Goal: Task Accomplishment & Management: Manage account settings

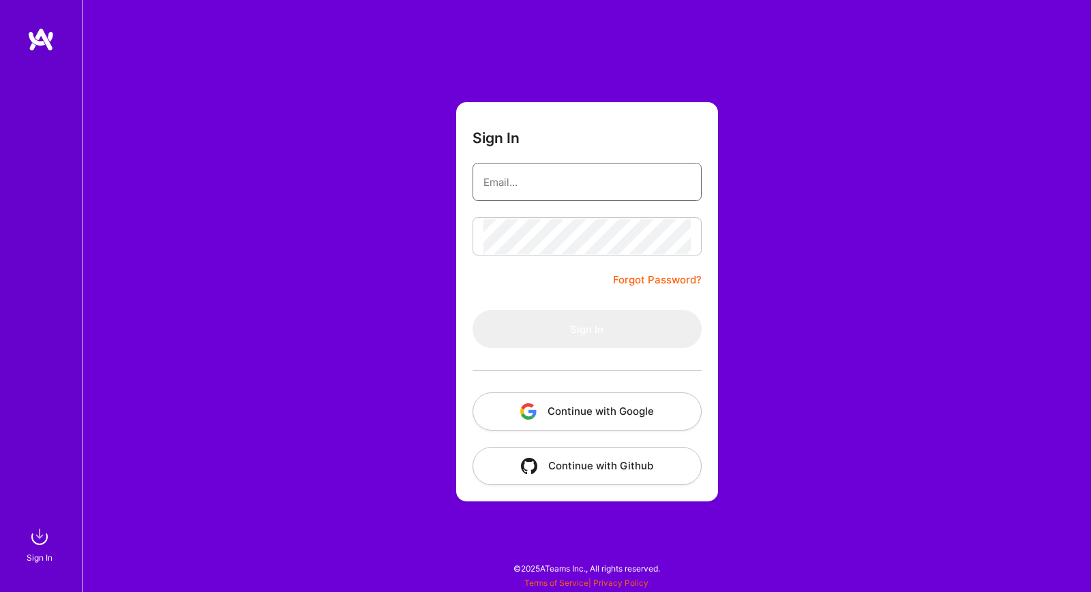
type input "[PERSON_NAME][EMAIL_ADDRESS][DOMAIN_NAME]"
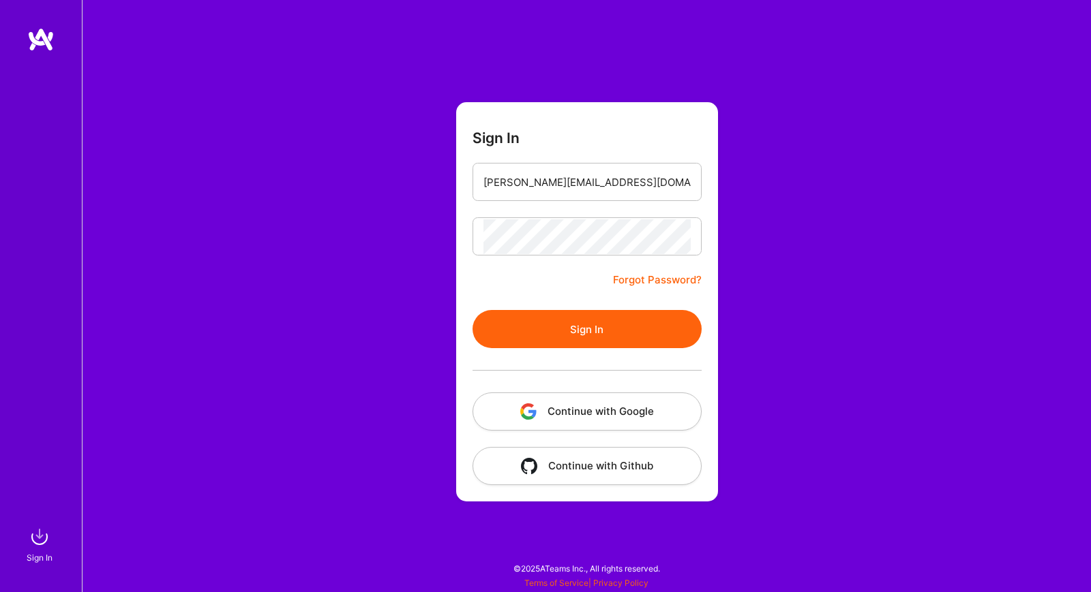
click at [322, 177] on div "Sign In [PERSON_NAME][EMAIL_ADDRESS][DOMAIN_NAME] Forgot Password? Sign In Cont…" at bounding box center [586, 296] width 1009 height 592
click at [486, 315] on button "Sign In" at bounding box center [586, 329] width 229 height 38
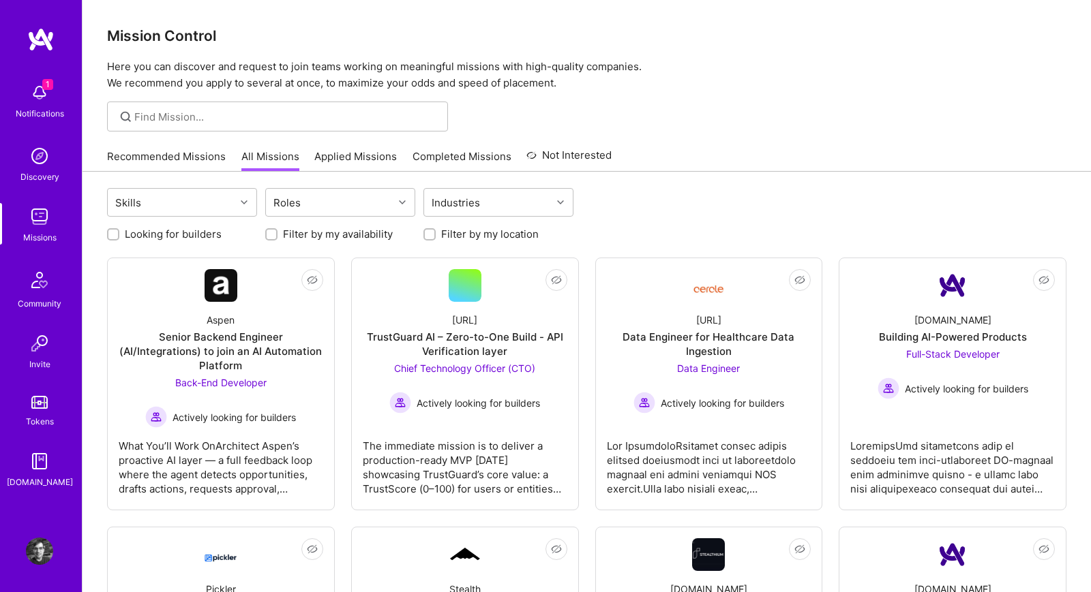
click at [49, 106] on div "Notifications" at bounding box center [40, 113] width 48 height 14
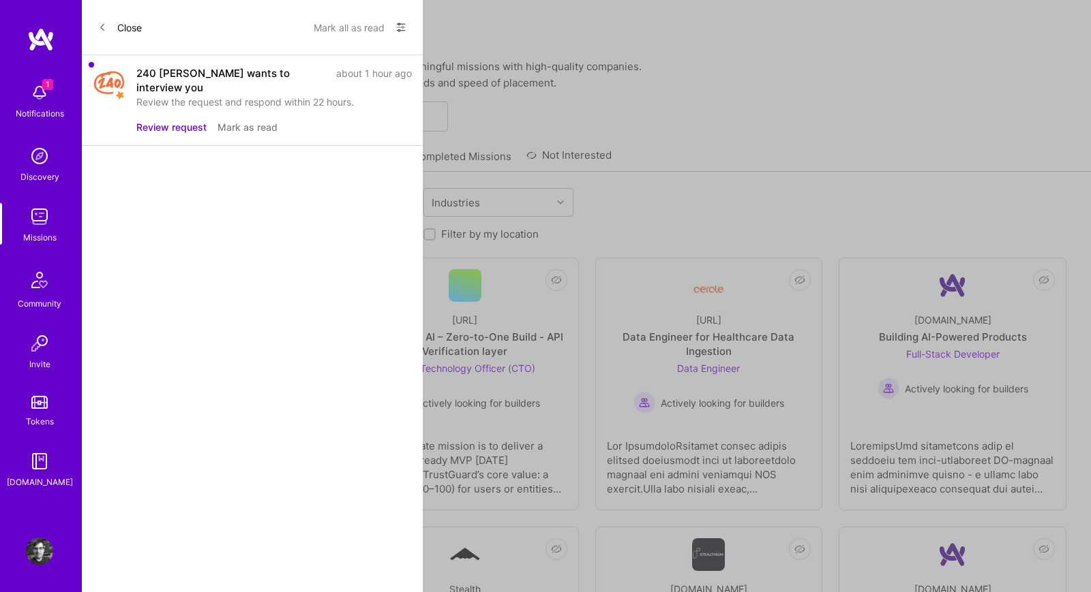
click at [151, 120] on button "Review request" at bounding box center [171, 127] width 70 height 14
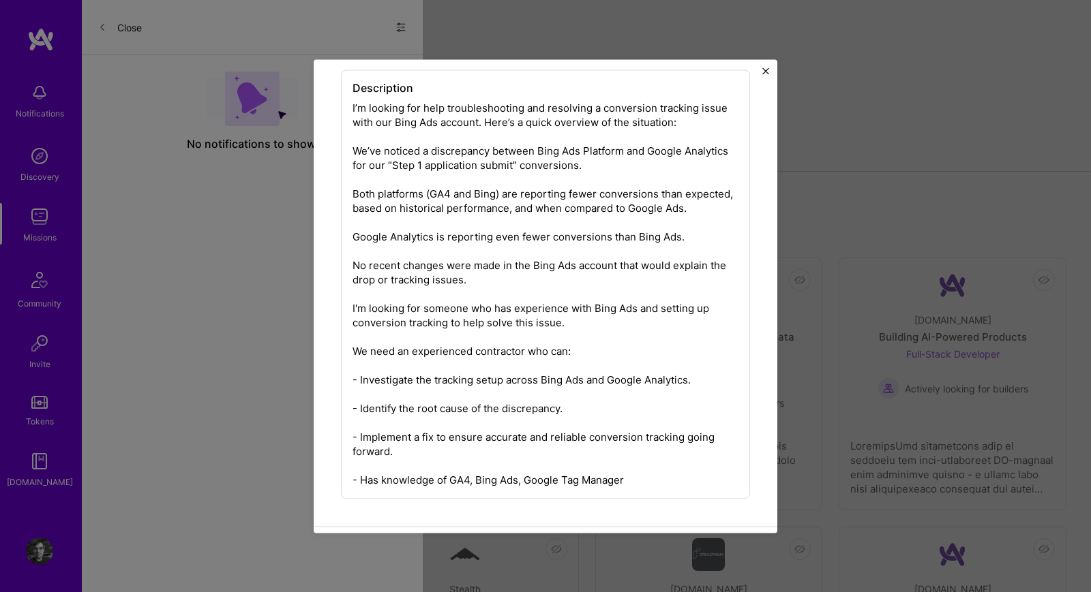
scroll to position [222, 0]
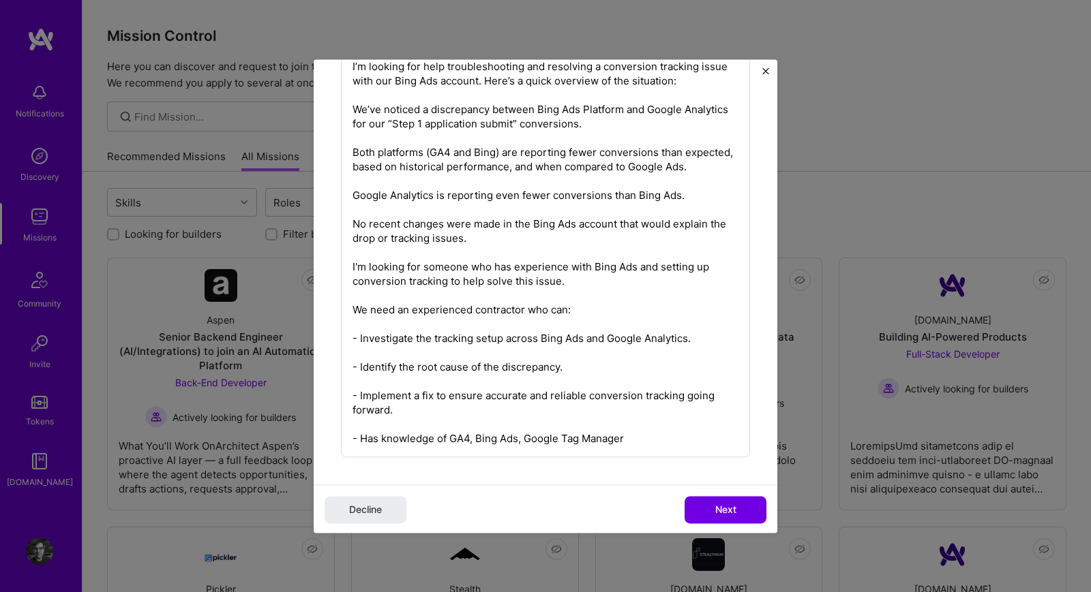
click at [468, 434] on div "Description" at bounding box center [545, 242] width 409 height 429
click at [384, 508] on button "Decline" at bounding box center [365, 509] width 82 height 27
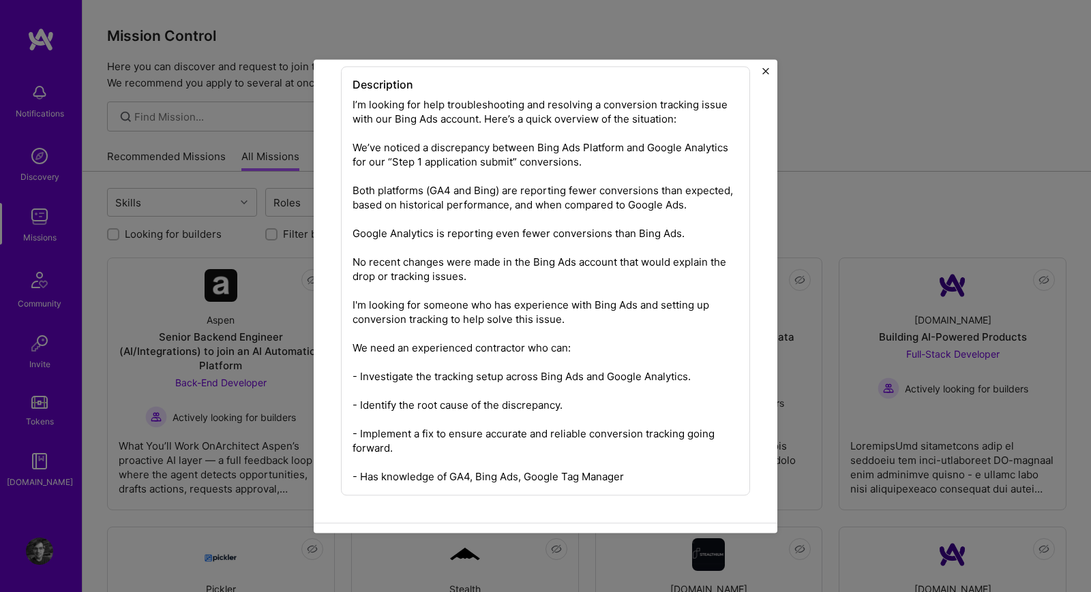
scroll to position [0, 0]
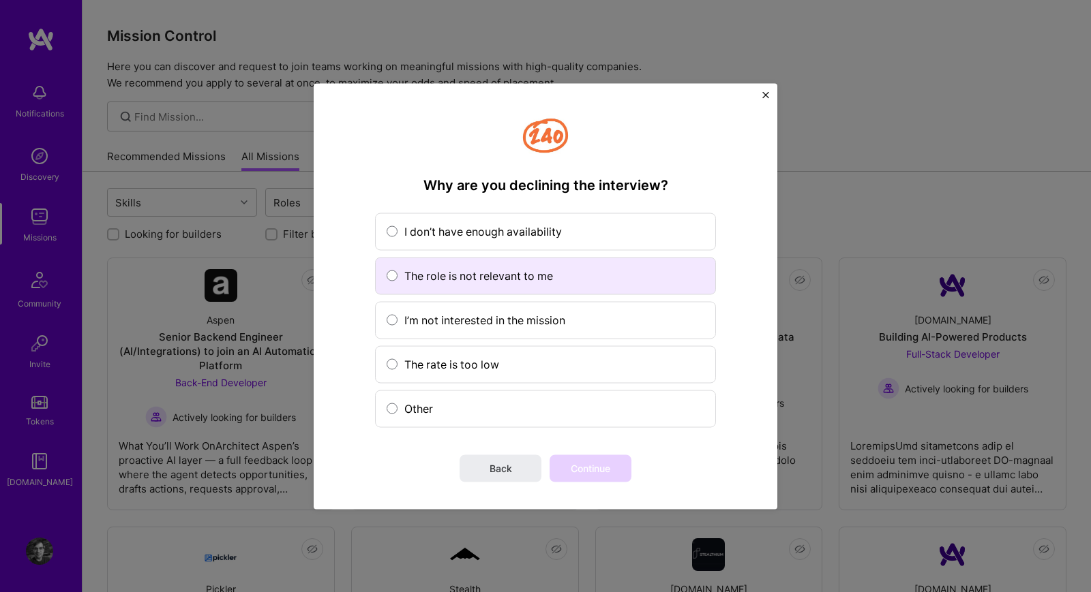
click at [433, 288] on label "The role is not relevant to me" at bounding box center [545, 275] width 341 height 37
click at [0, 0] on input "The role is not relevant to me" at bounding box center [0, 0] width 0 height 0
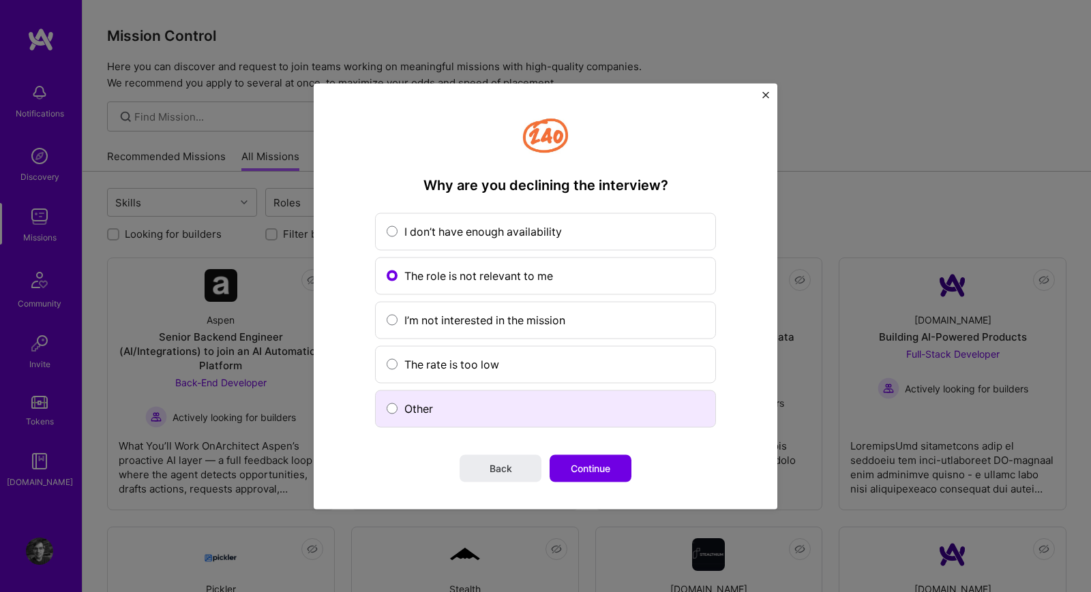
click at [426, 413] on span "Other" at bounding box center [554, 408] width 300 height 14
click at [0, 0] on input "Other" at bounding box center [0, 0] width 0 height 0
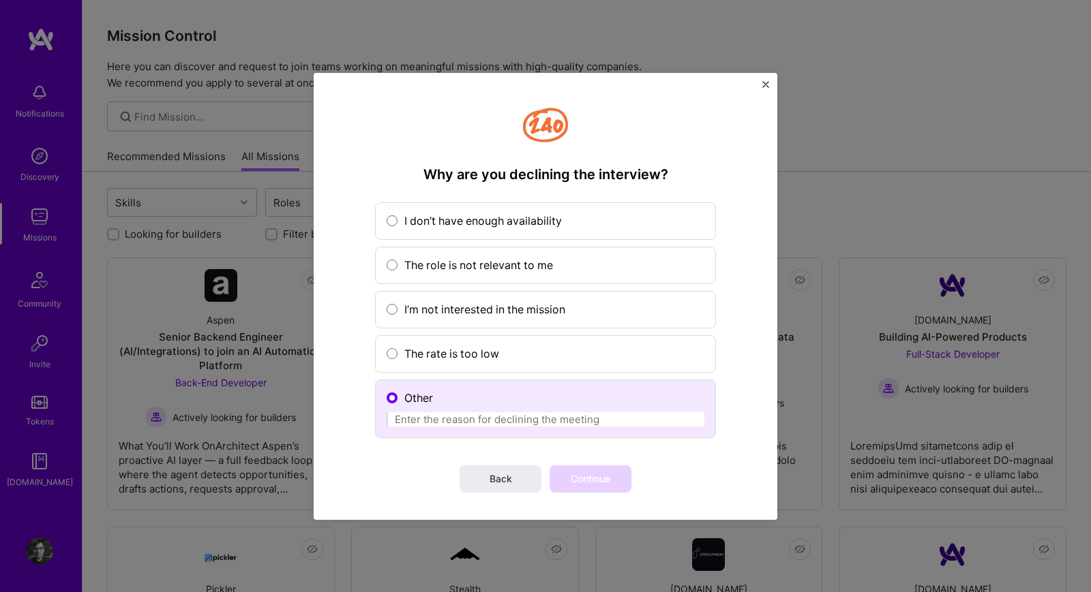
click at [430, 419] on input "Other" at bounding box center [545, 419] width 318 height 14
click at [428, 419] on input "I haven't used Bi" at bounding box center [545, 419] width 318 height 14
click at [485, 419] on input "I'm not familiar with Bing Ads" at bounding box center [545, 419] width 318 height 14
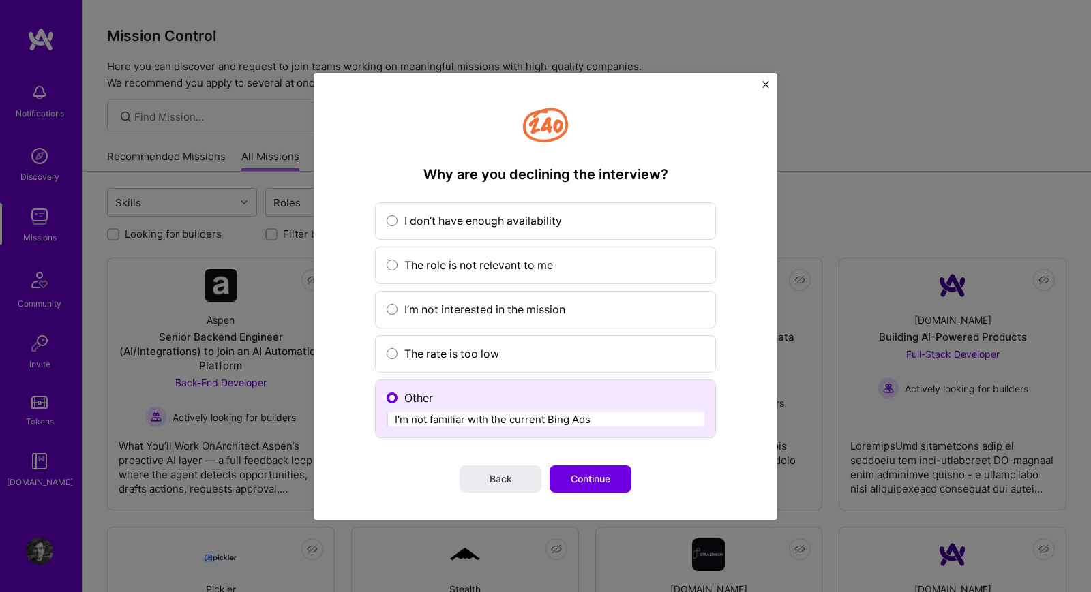
click at [538, 420] on input "I'm not familiar with the current Bing Ads" at bounding box center [545, 419] width 318 height 14
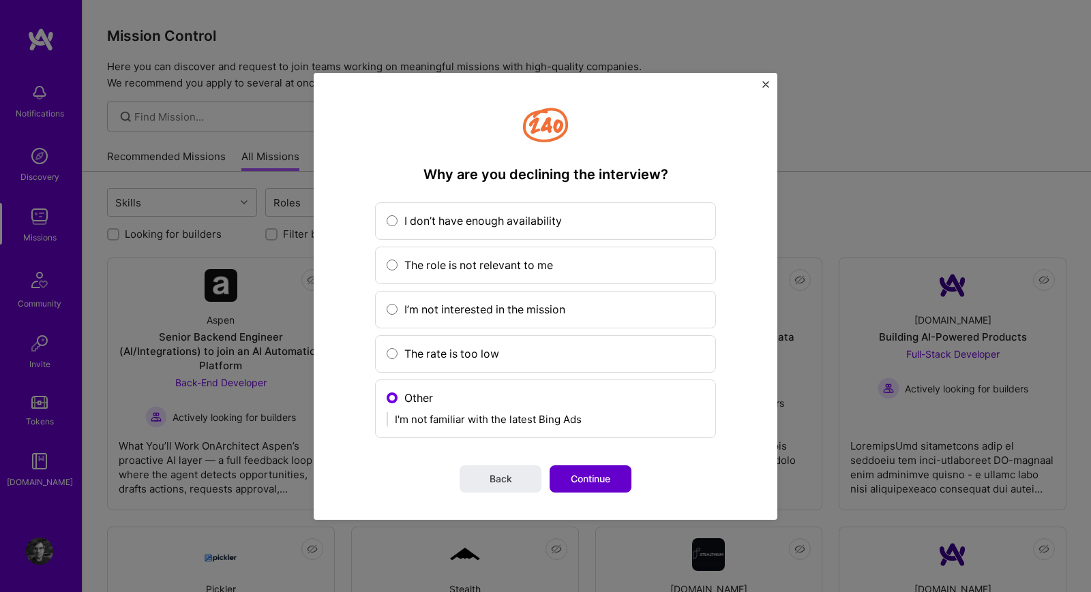
type input "I'm not familiar with the latest Bing Ads"
click at [591, 474] on span "Continue" at bounding box center [591, 479] width 40 height 14
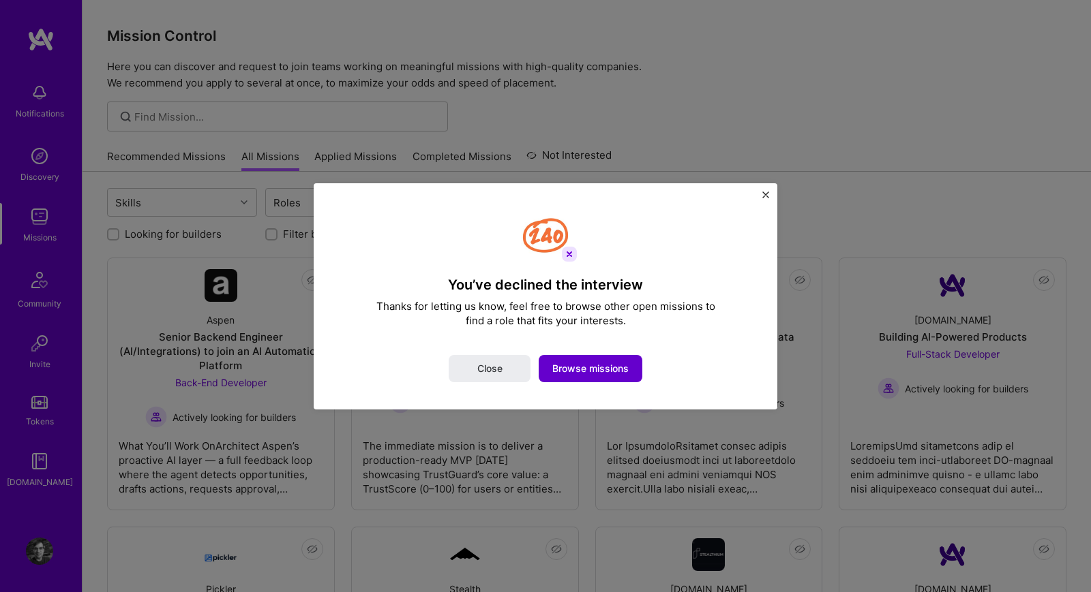
click at [596, 372] on span "Browse missions" at bounding box center [590, 369] width 76 height 14
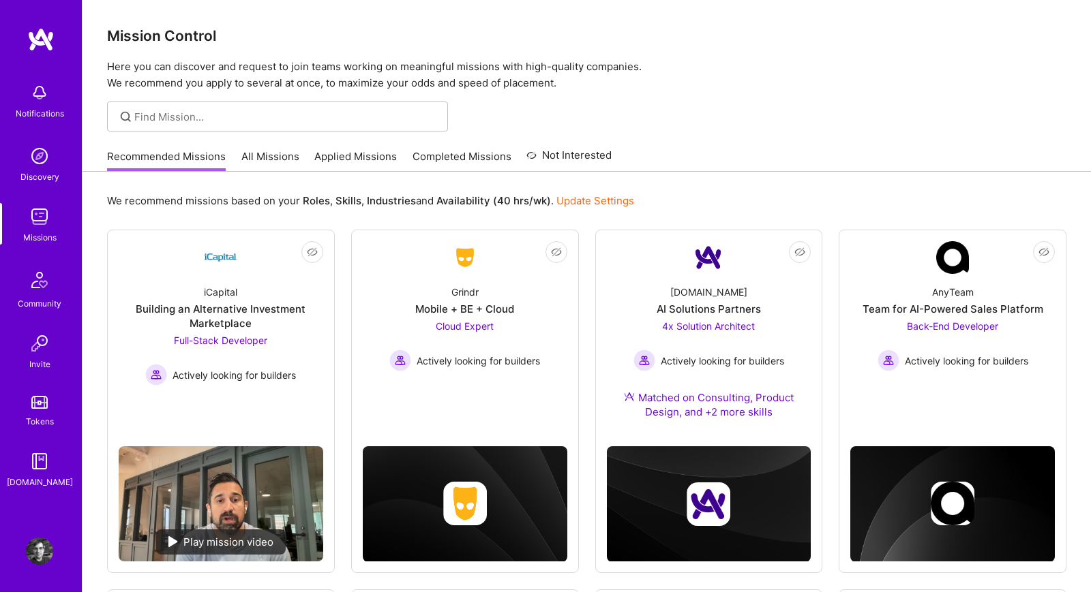
click at [278, 153] on link "All Missions" at bounding box center [270, 160] width 58 height 22
